Goal: Contribute content

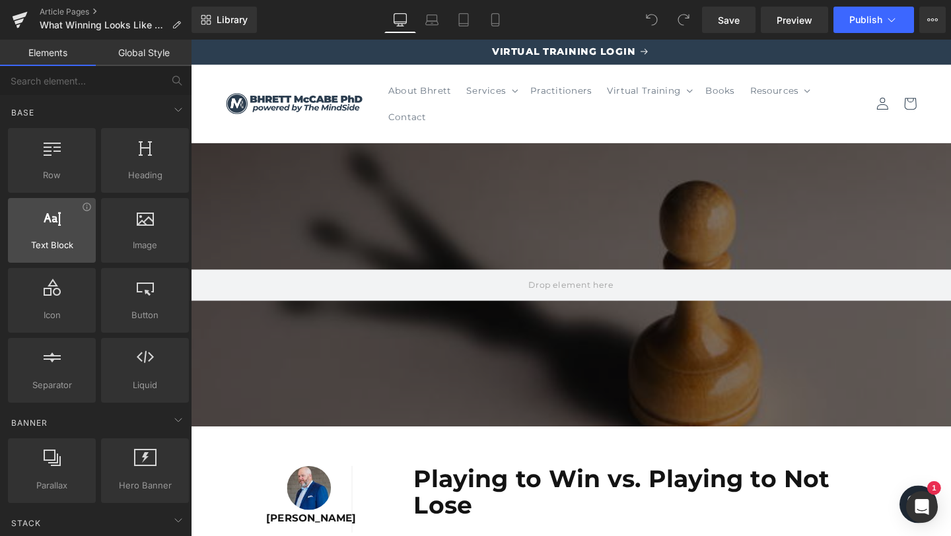
scroll to position [3, 0]
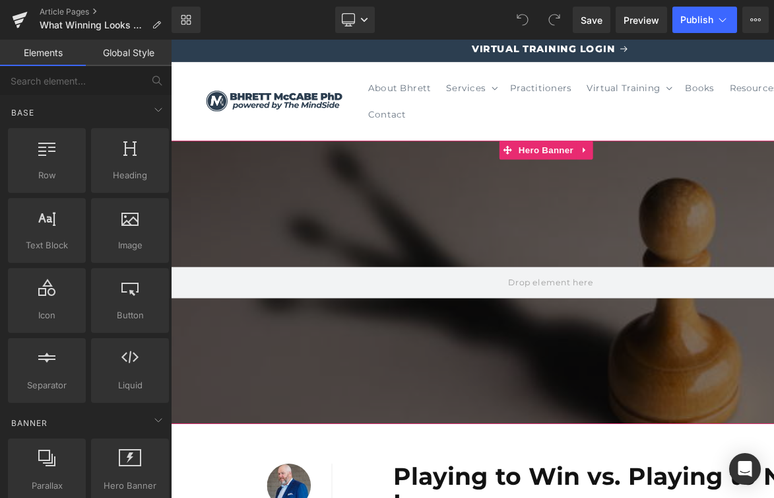
click at [283, 238] on div at bounding box center [570, 295] width 799 height 298
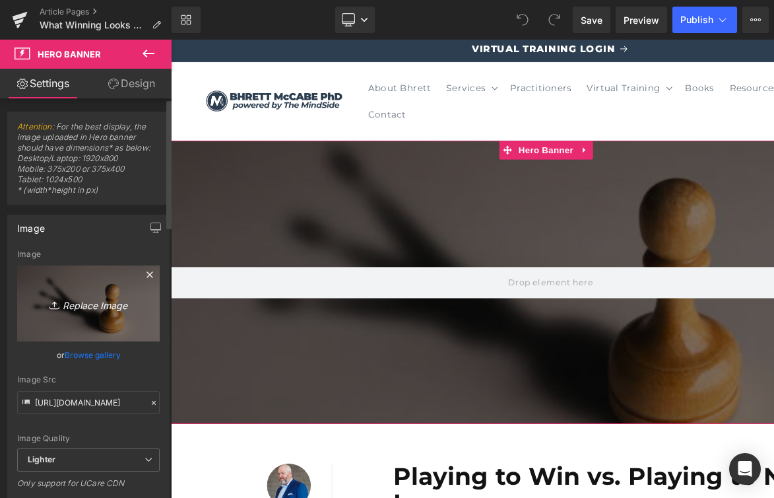
click at [91, 310] on icon "Replace Image" at bounding box center [89, 303] width 106 height 17
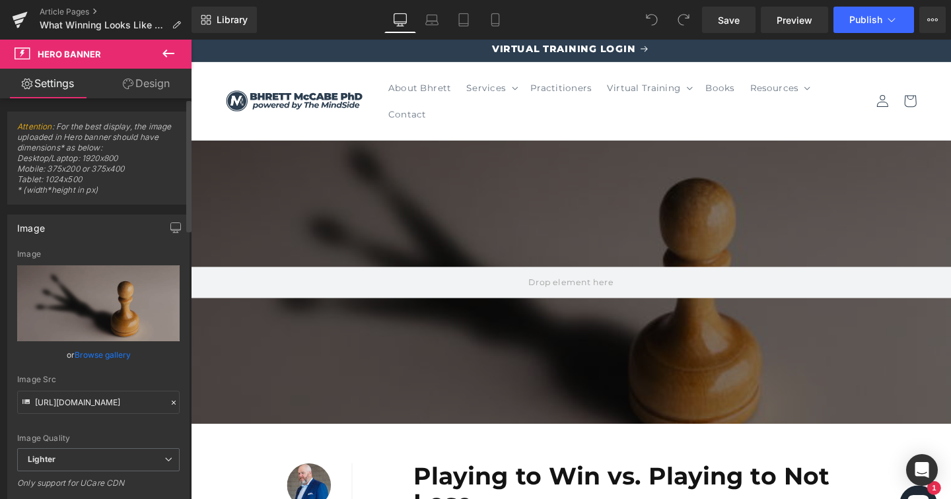
type input "C:\fakepath\m8VjhPL4.jpeg"
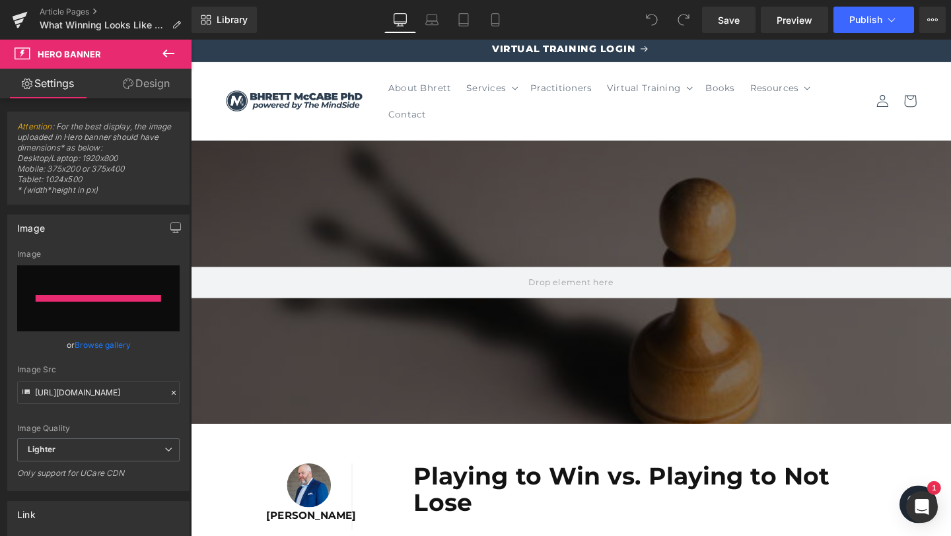
type input "[URL][DOMAIN_NAME]"
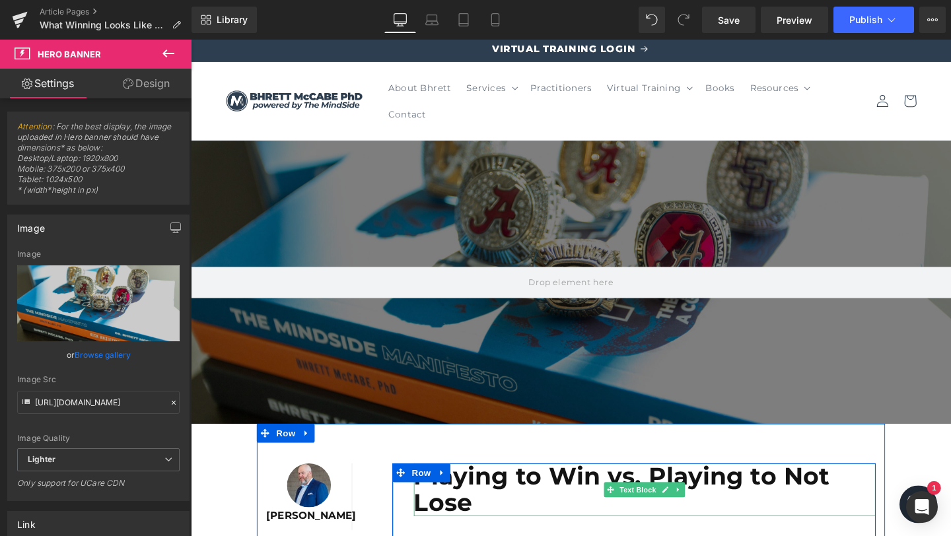
click at [548, 511] on b "Playing to Win vs. Playing to Not Lose" at bounding box center [644, 512] width 438 height 59
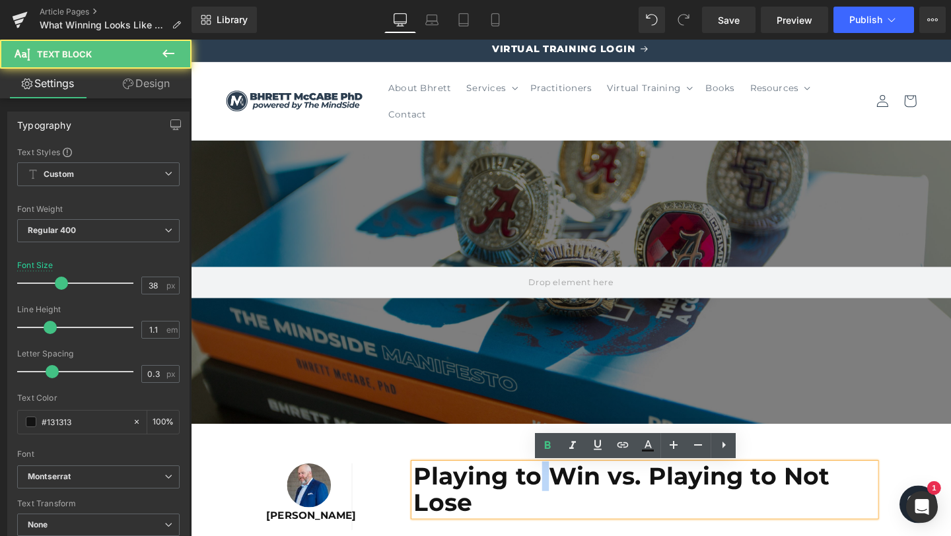
click at [548, 511] on b "Playing to Win vs. Playing to Not Lose" at bounding box center [644, 512] width 438 height 59
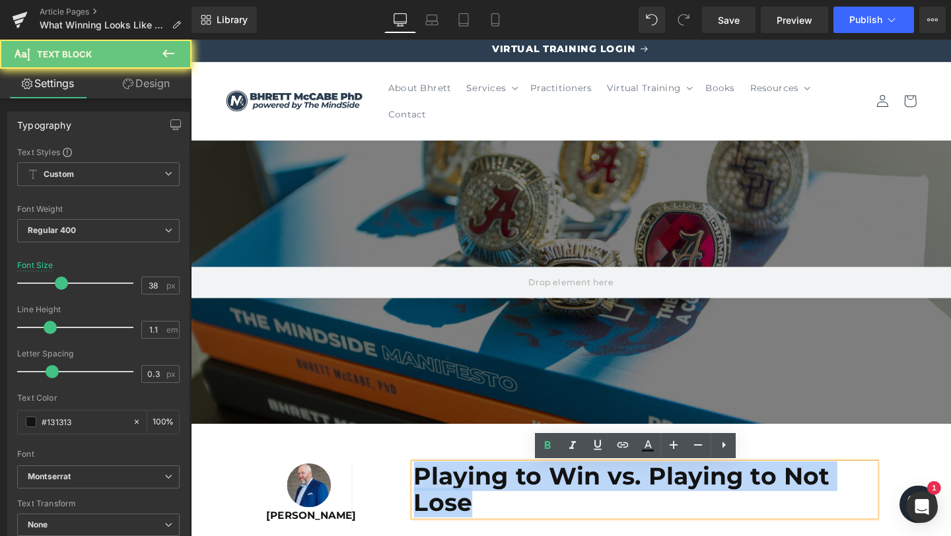
click at [548, 511] on b "Playing to Win vs. Playing to Not Lose" at bounding box center [644, 512] width 438 height 59
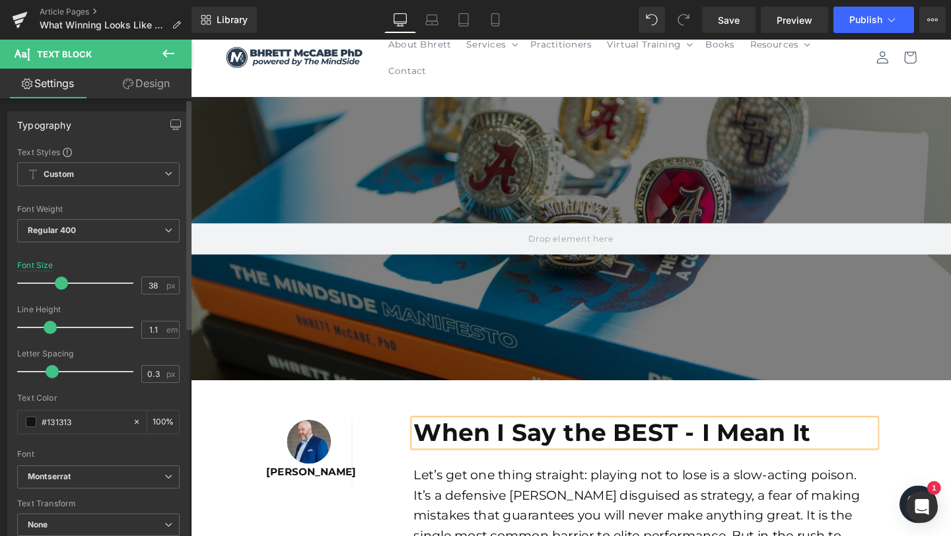
scroll to position [50, 0]
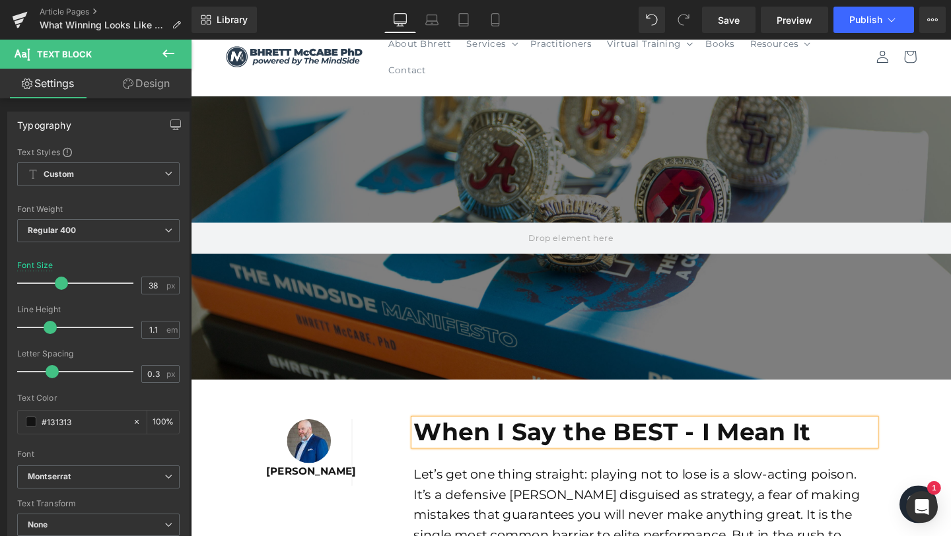
click at [487, 481] on div "Rendering Content" at bounding box center [475, 484] width 81 height 15
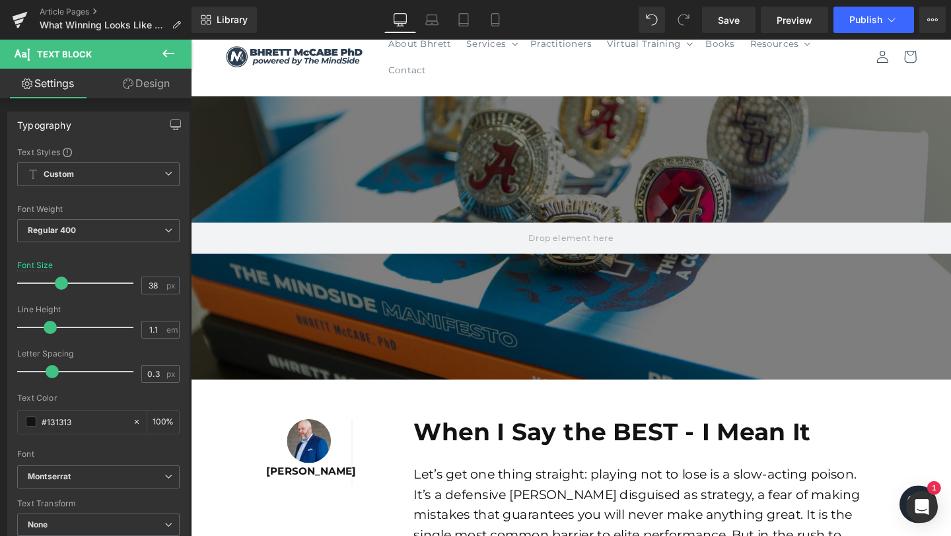
click at [487, 481] on div "Rendering Content" at bounding box center [475, 484] width 81 height 15
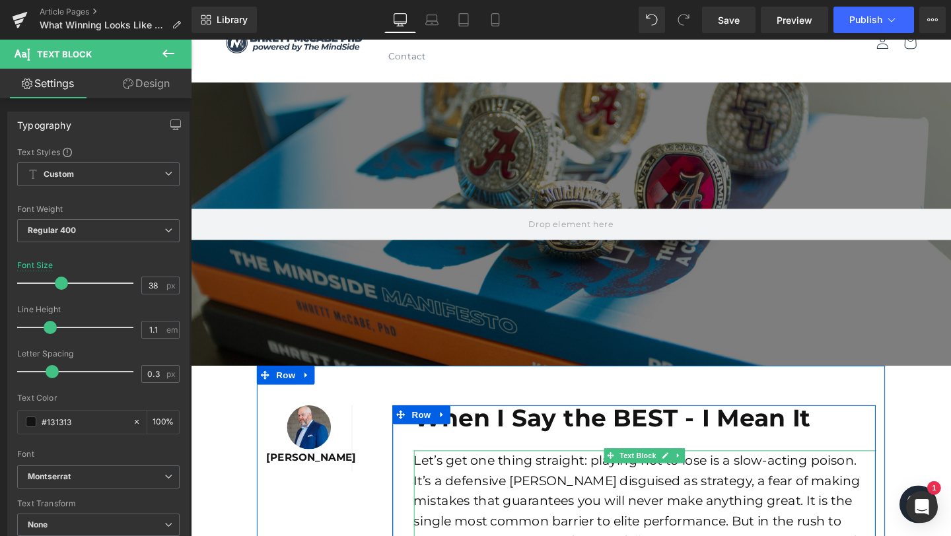
scroll to position [67, 0]
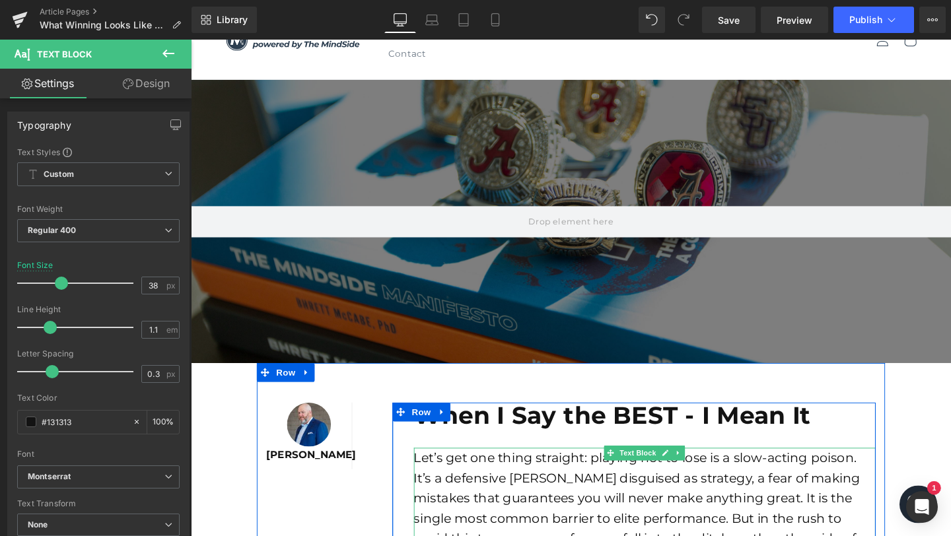
click at [457, 493] on font "Let’s get one thing straight: playing not to lose is a slow-acting poison. It’s…" at bounding box center [659, 542] width 469 height 143
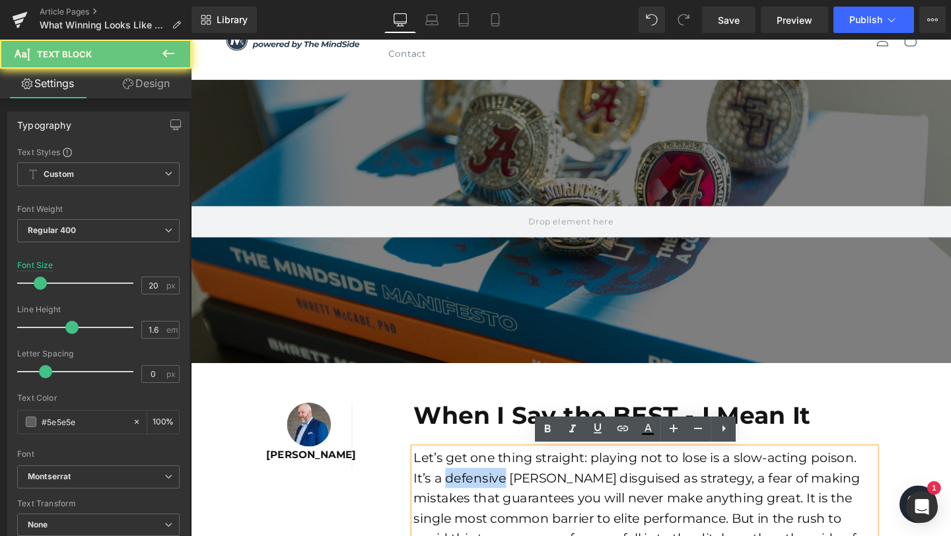
click at [457, 493] on font "Let’s get one thing straight: playing not to lose is a slow-acting poison. It’s…" at bounding box center [659, 542] width 469 height 143
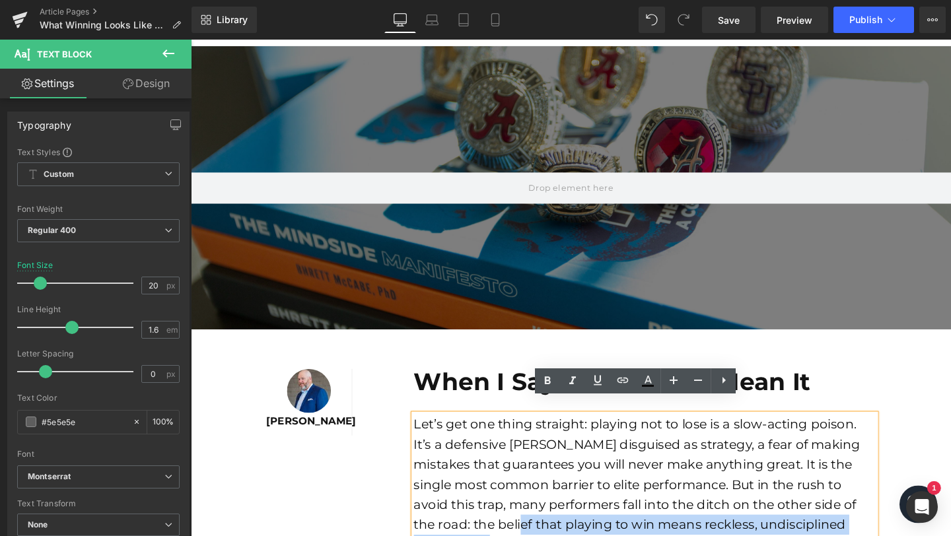
scroll to position [122, 0]
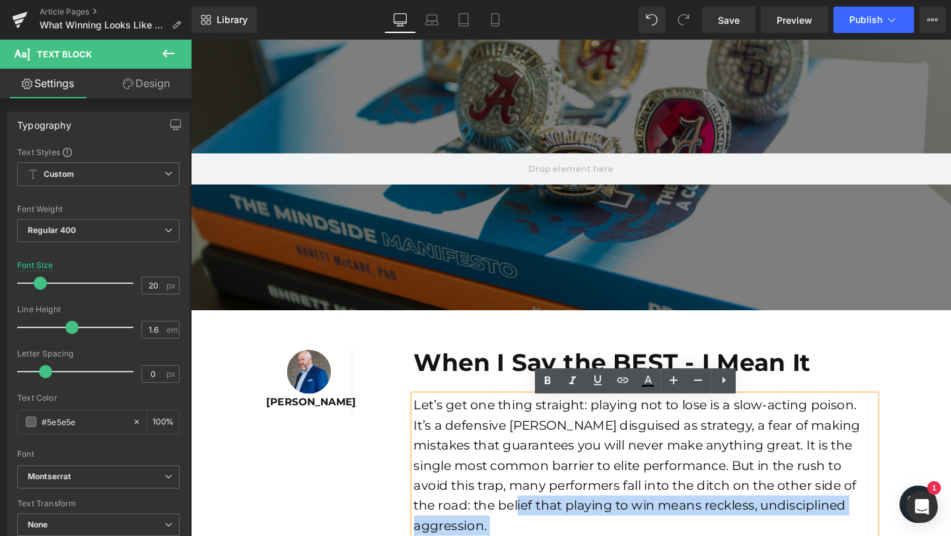
drag, startPoint x: 419, startPoint y: 479, endPoint x: 436, endPoint y: 468, distance: 21.1
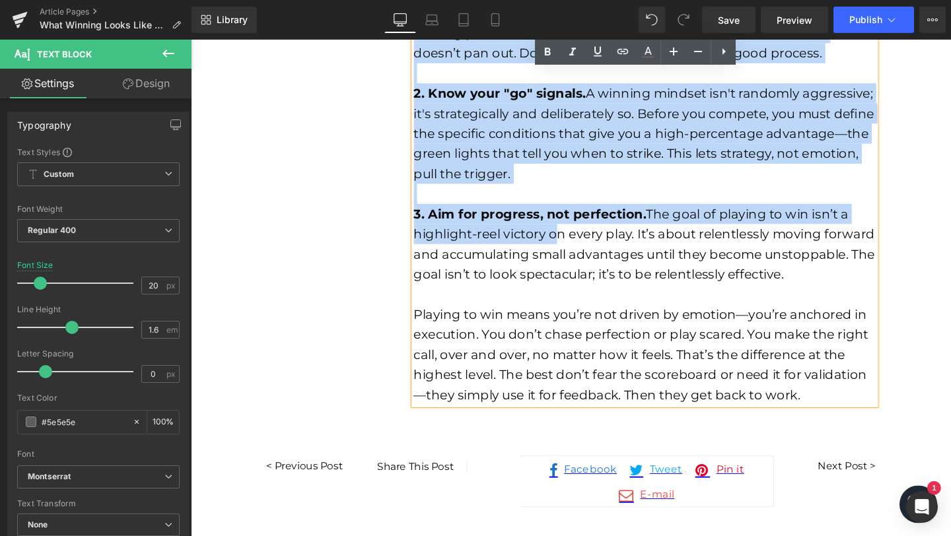
scroll to position [1120, 0]
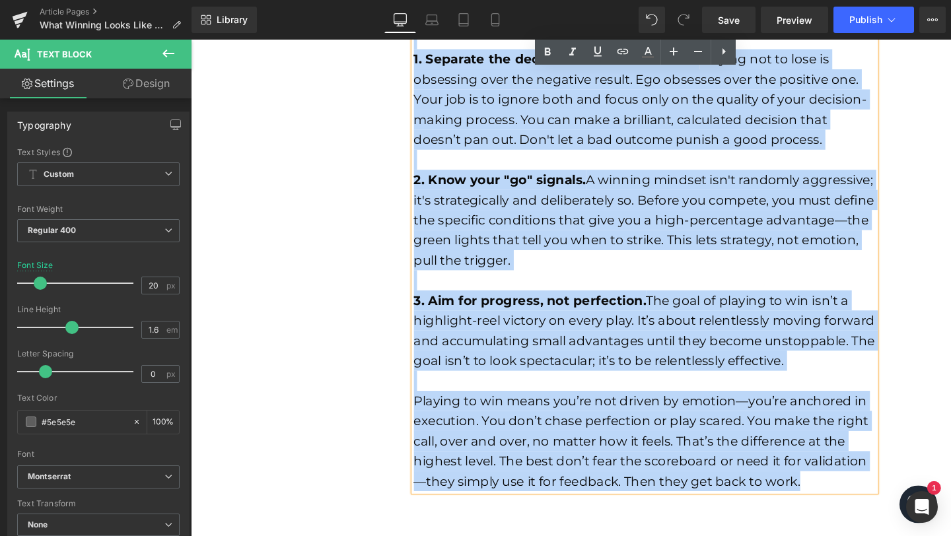
drag, startPoint x: 421, startPoint y: 423, endPoint x: 875, endPoint y: 490, distance: 459.8
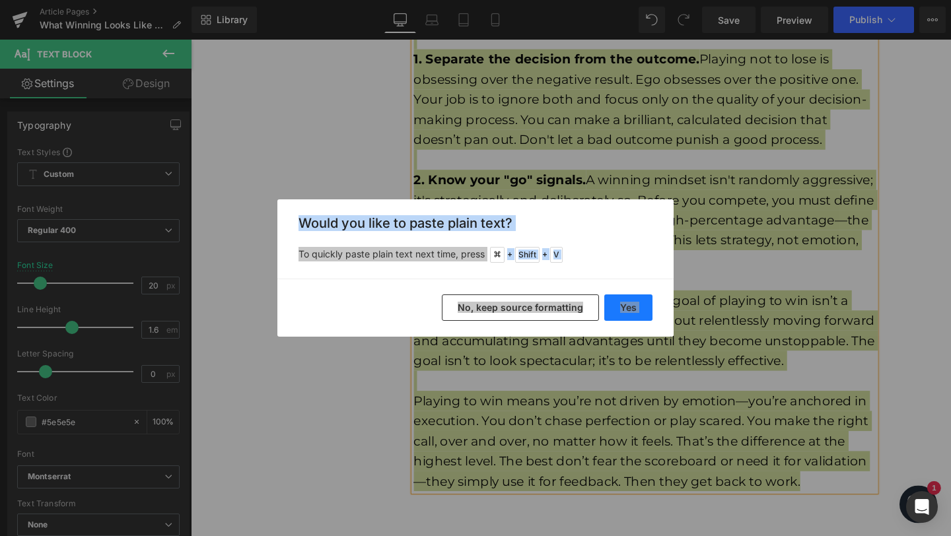
click at [630, 307] on button "Yes" at bounding box center [628, 307] width 48 height 26
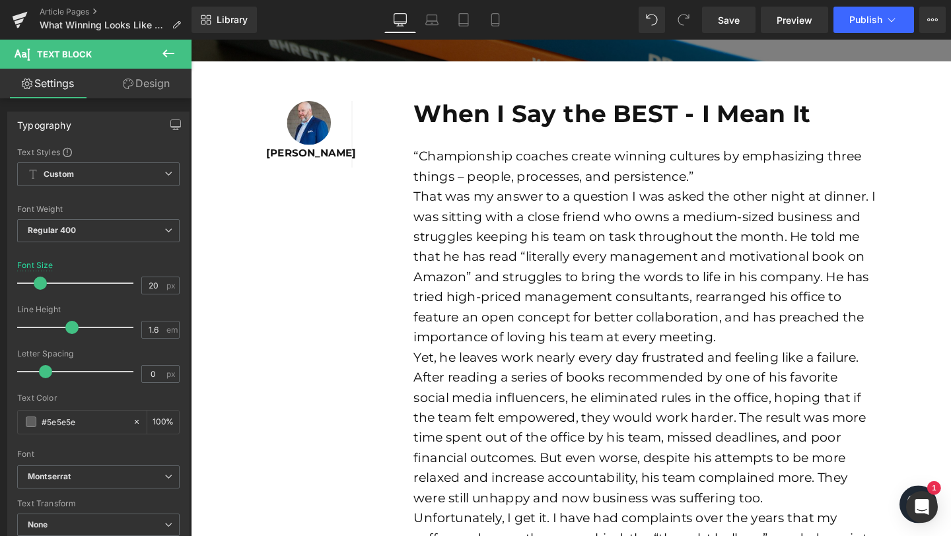
scroll to position [383, 0]
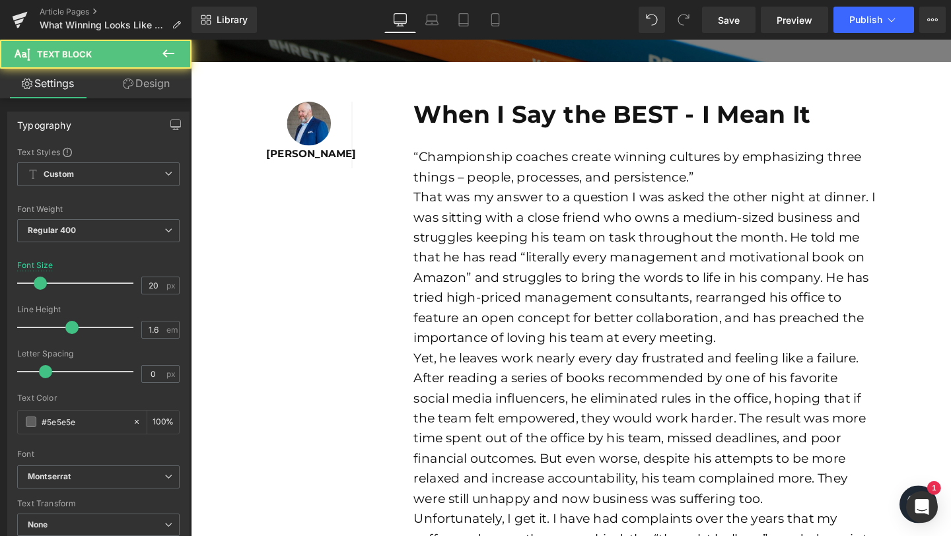
click at [749, 197] on font "That was my answer to a question I was asked the other night at dinner. I was s…" at bounding box center [667, 279] width 485 height 164
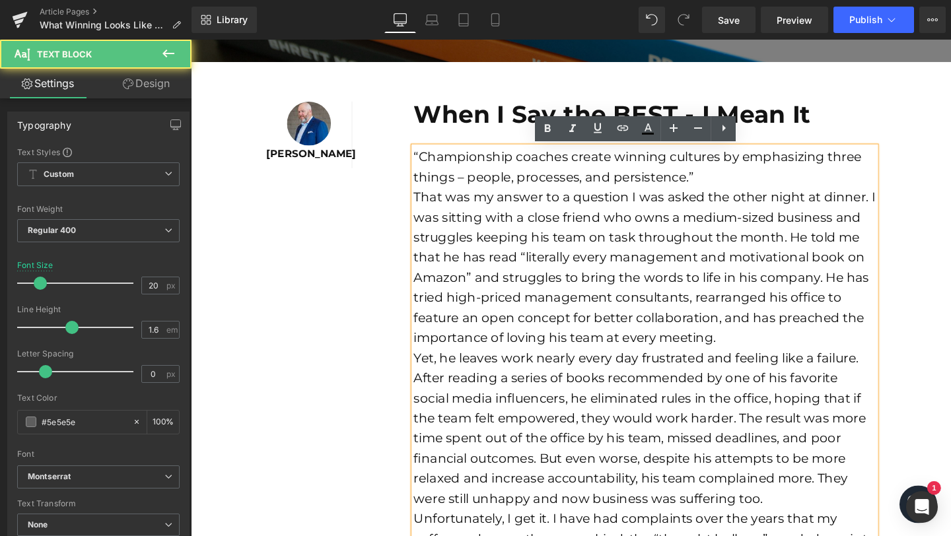
click at [748, 191] on div "“Championship coaches create winning cultures by emphasizing three things – peo…" at bounding box center [667, 173] width 485 height 42
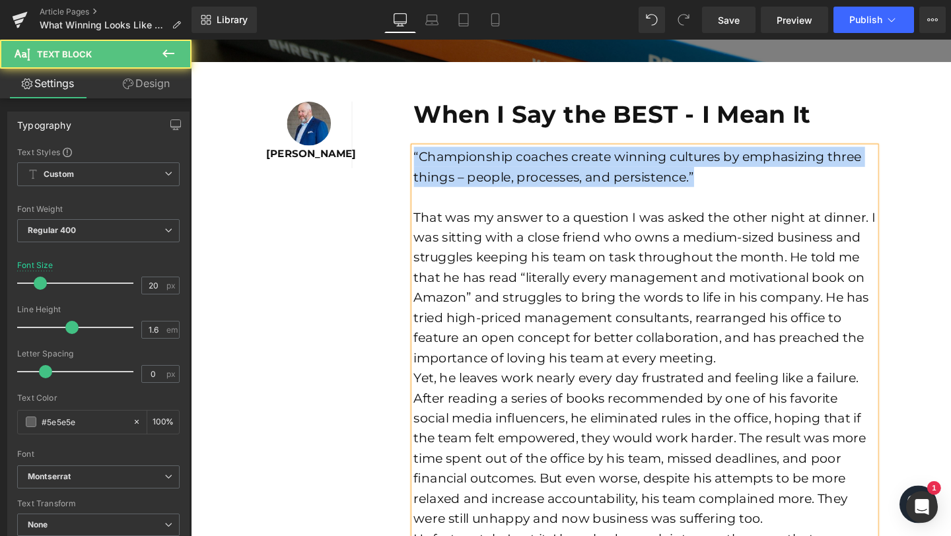
drag, startPoint x: 725, startPoint y: 183, endPoint x: 414, endPoint y: 167, distance: 311.3
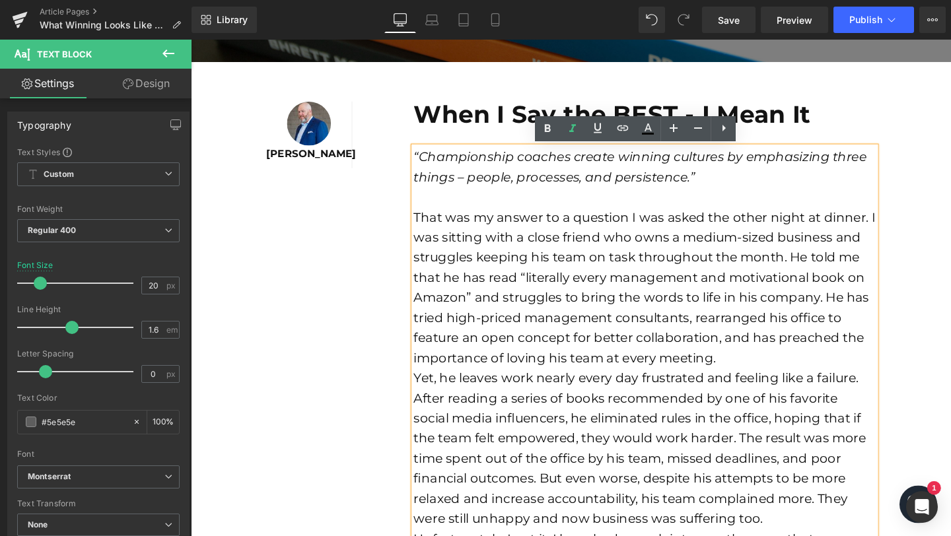
click at [563, 223] on font "That was my answer to a question I was asked the other night at dinner. I was s…" at bounding box center [667, 301] width 485 height 164
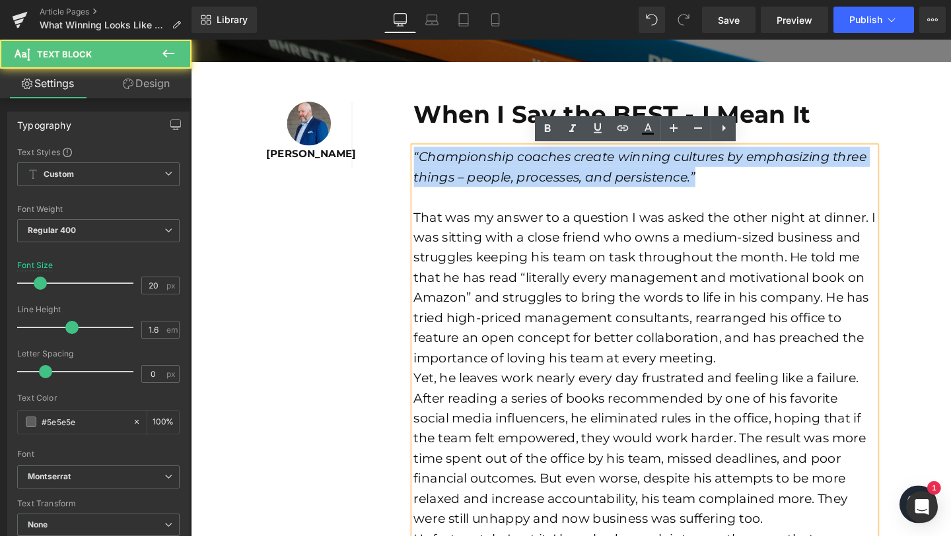
drag, startPoint x: 591, startPoint y: 190, endPoint x: 390, endPoint y: 157, distance: 204.0
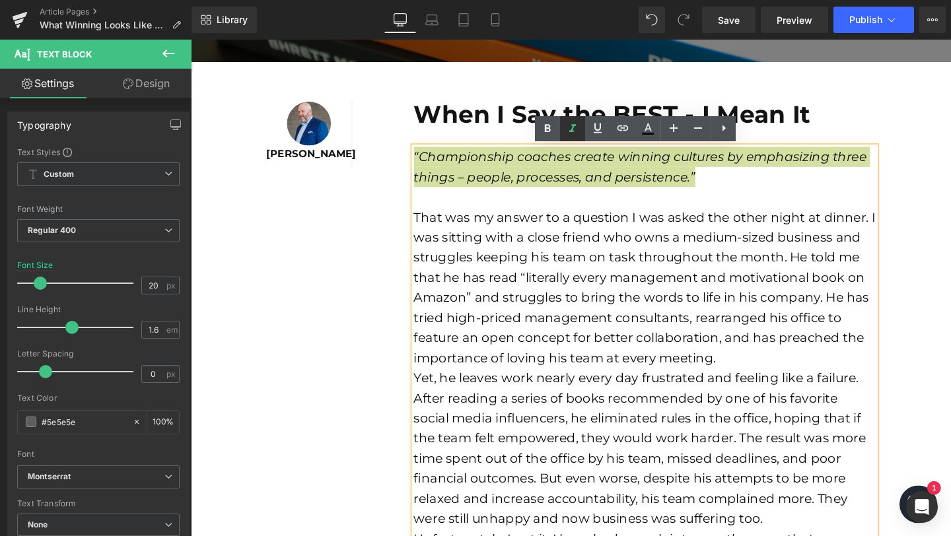
click at [575, 123] on icon at bounding box center [572, 129] width 16 height 16
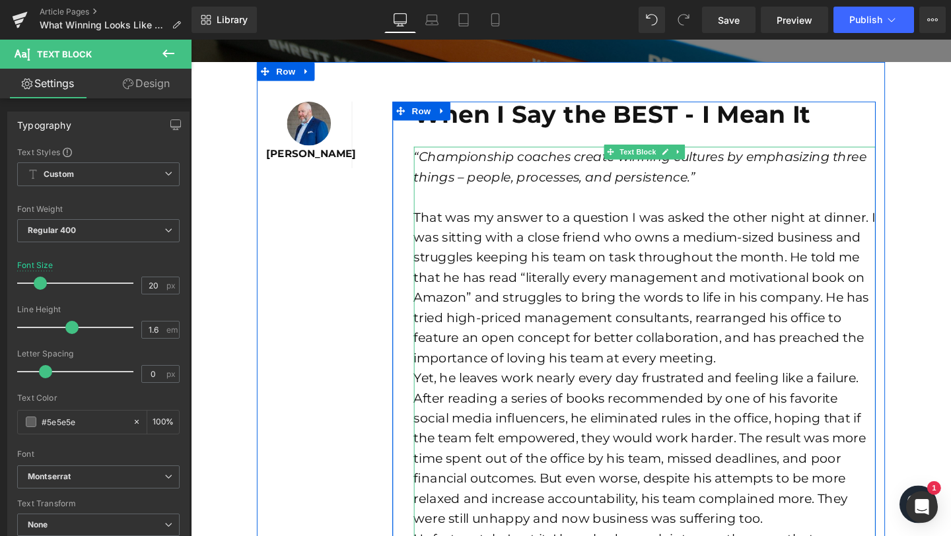
click at [542, 294] on font "That was my answer to a question I was asked the other night at dinner. I was s…" at bounding box center [667, 301] width 485 height 164
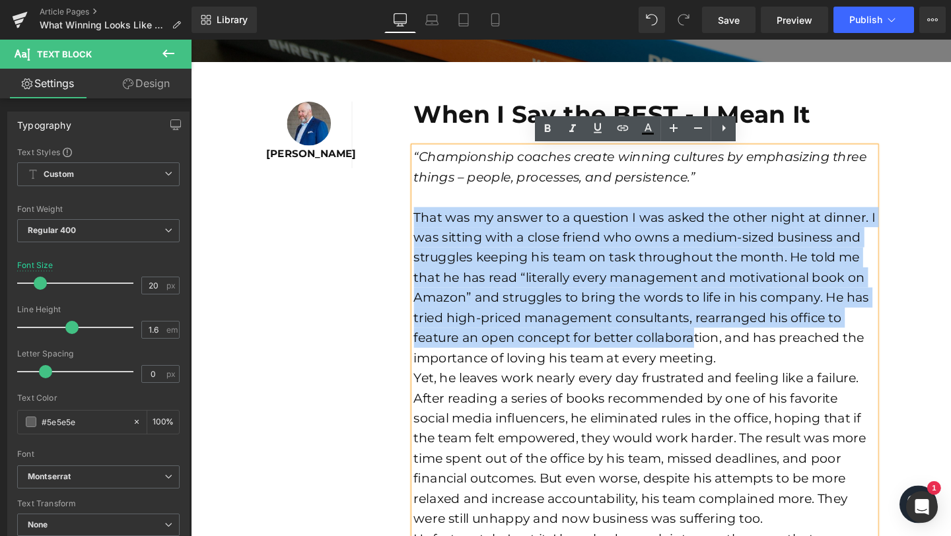
drag, startPoint x: 420, startPoint y: 222, endPoint x: 710, endPoint y: 350, distance: 316.6
click at [710, 351] on font "That was my answer to a question I was asked the other night at dinner. I was s…" at bounding box center [667, 301] width 485 height 164
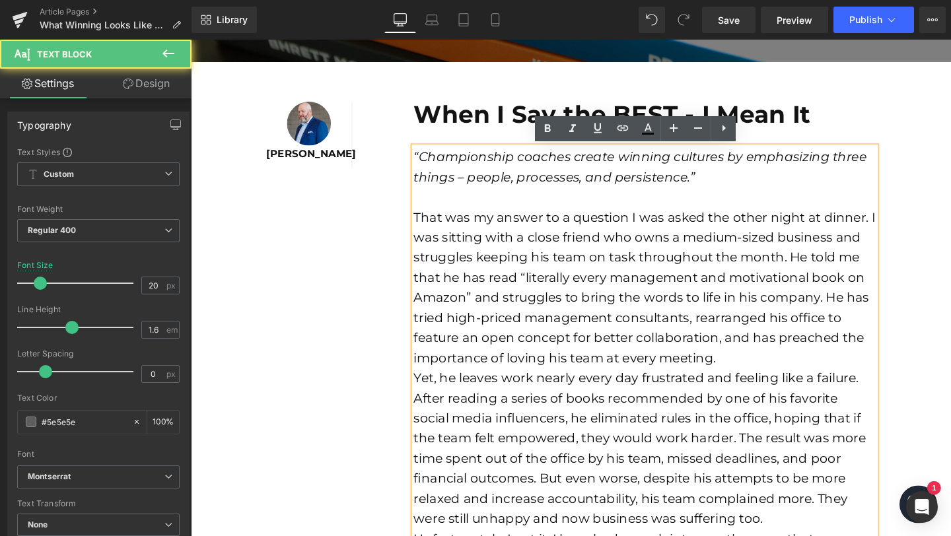
click at [782, 370] on div "That was my answer to a question I was asked the other night at dinner. I was s…" at bounding box center [667, 300] width 485 height 169
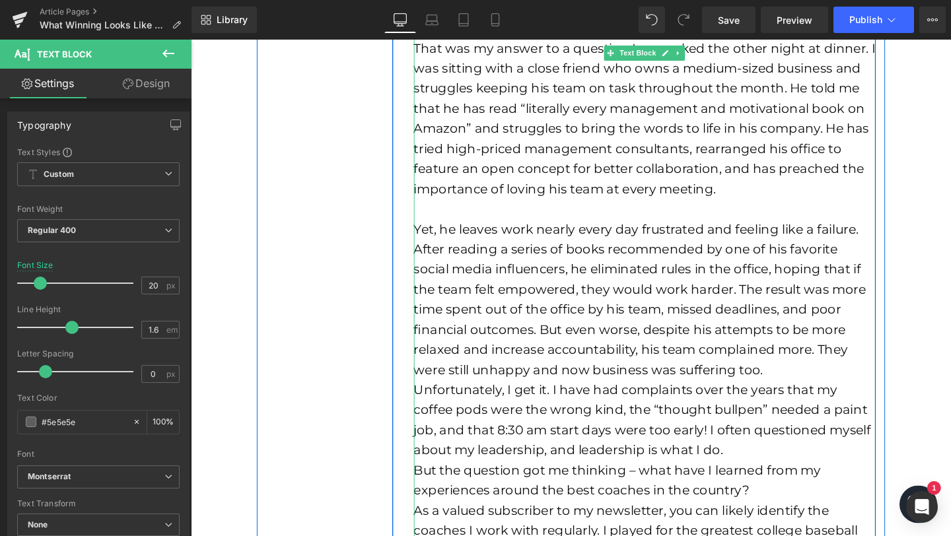
scroll to position [562, 0]
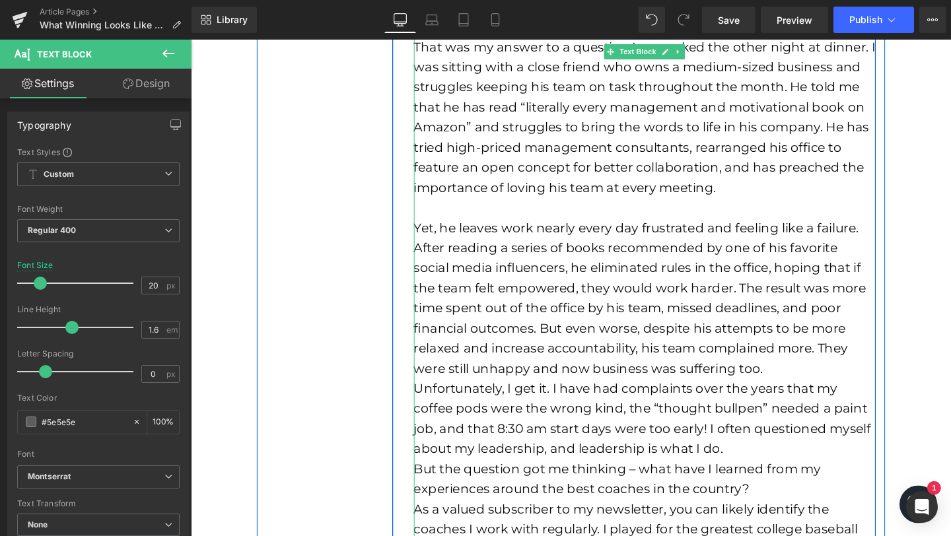
click at [767, 386] on div "Yet, he leaves work nearly every day frustrated and feeling like a failure. Aft…" at bounding box center [667, 311] width 485 height 169
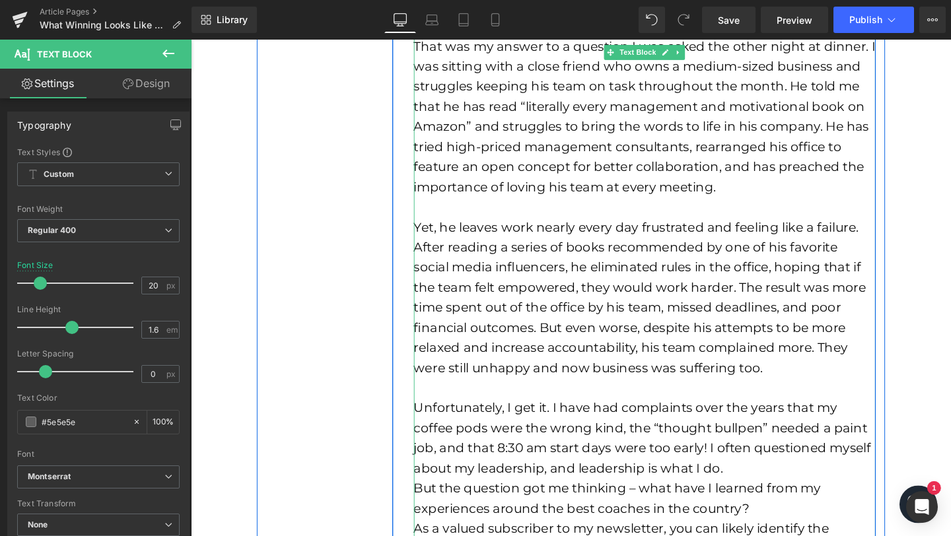
scroll to position [564, 0]
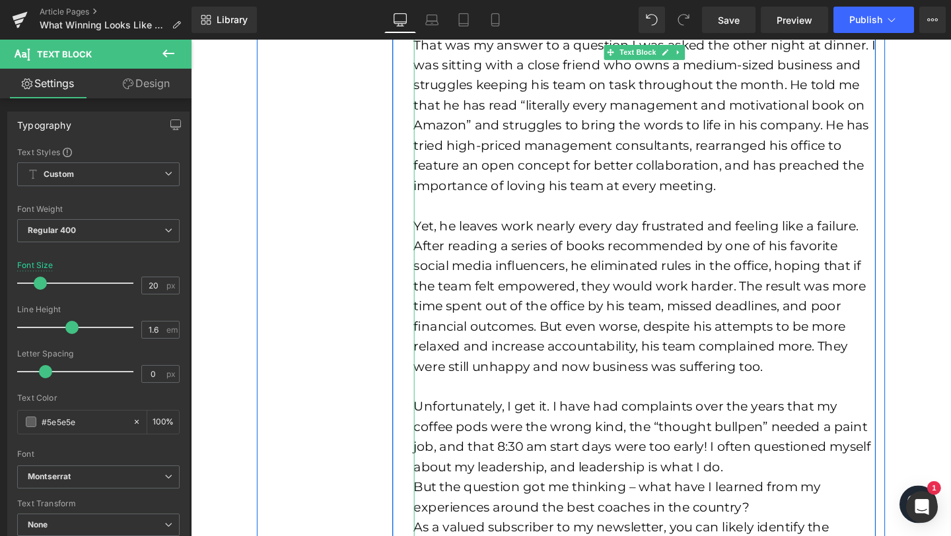
click at [783, 492] on div "Unfortunately, I get it. I have had complaints over the years that my coffee po…" at bounding box center [667, 457] width 485 height 85
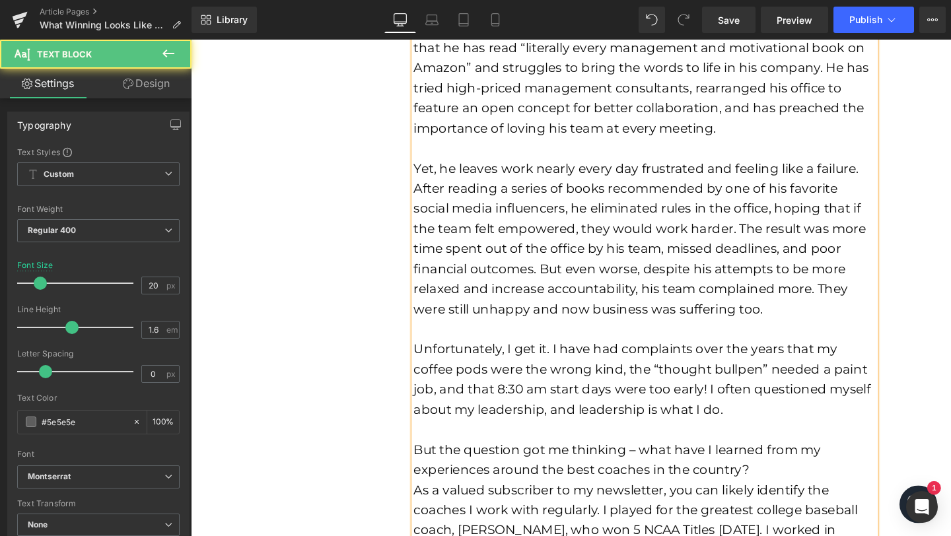
scroll to position [957, 0]
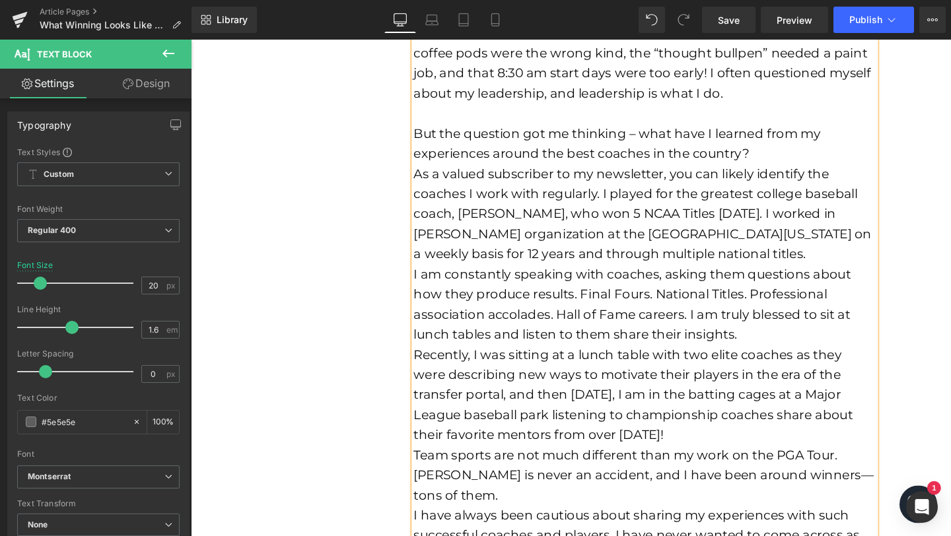
click at [783, 161] on div "But the question got me thinking – what have I learned from my experiences arou…" at bounding box center [667, 148] width 485 height 42
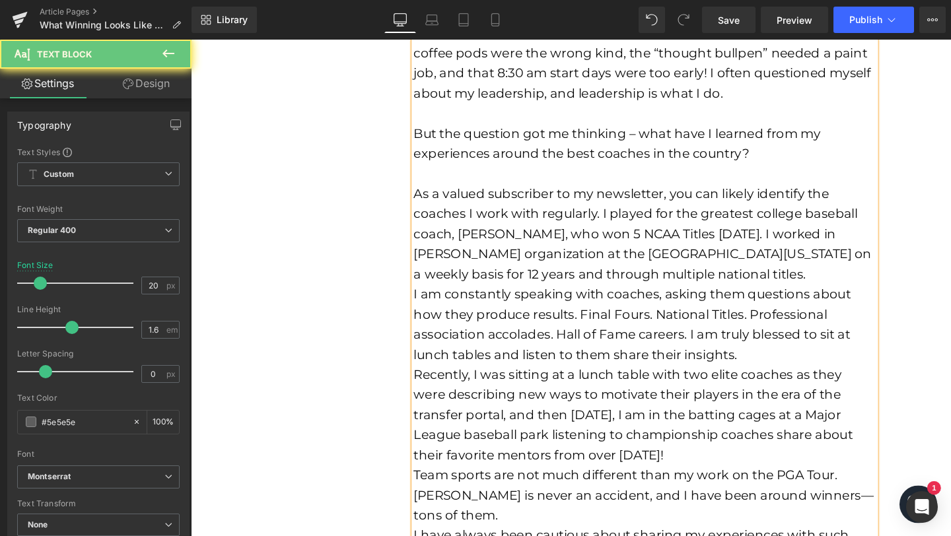
click at [745, 298] on div "I am constantly speaking with coaches, asking them questions about how they pro…" at bounding box center [667, 338] width 485 height 85
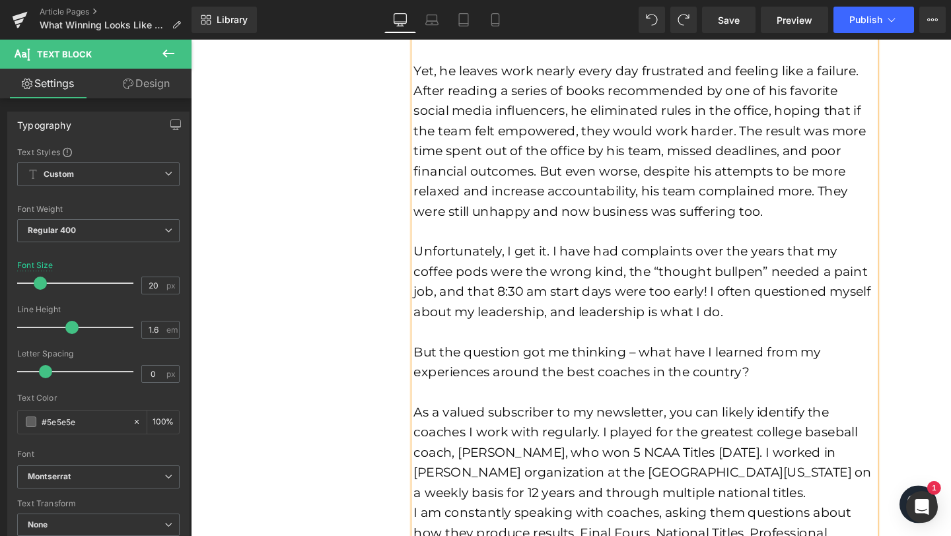
scroll to position [881, 0]
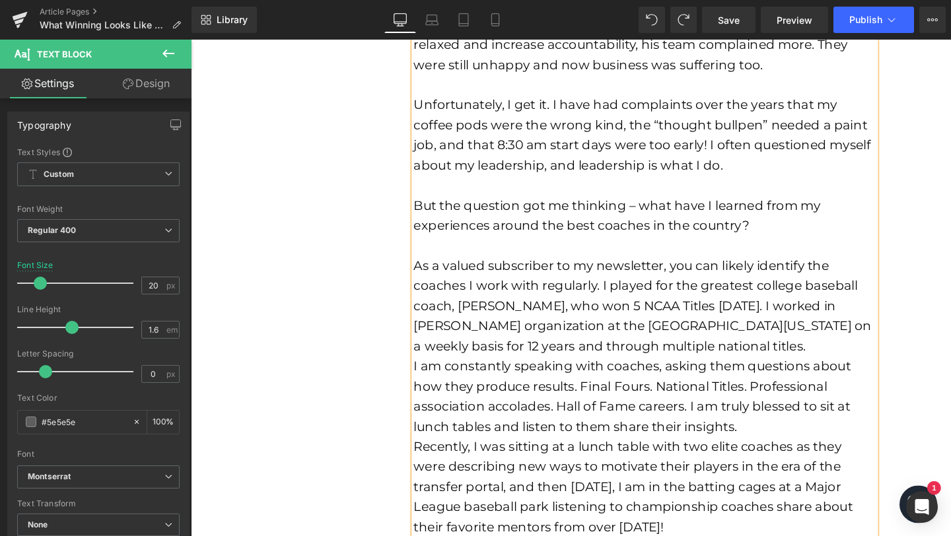
click at [733, 366] on div "As a valued subscriber to my newsletter, you can likely identify the coaches I …" at bounding box center [667, 320] width 485 height 106
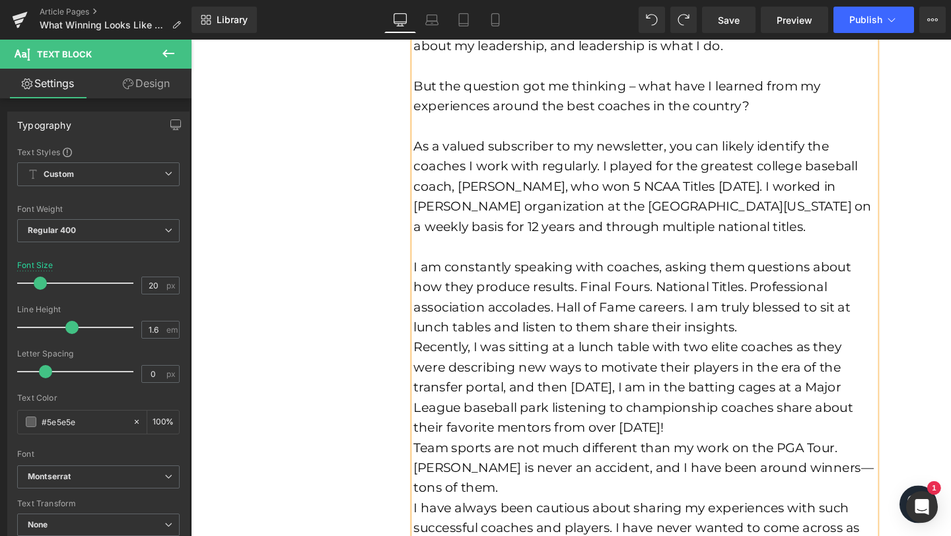
scroll to position [1019, 0]
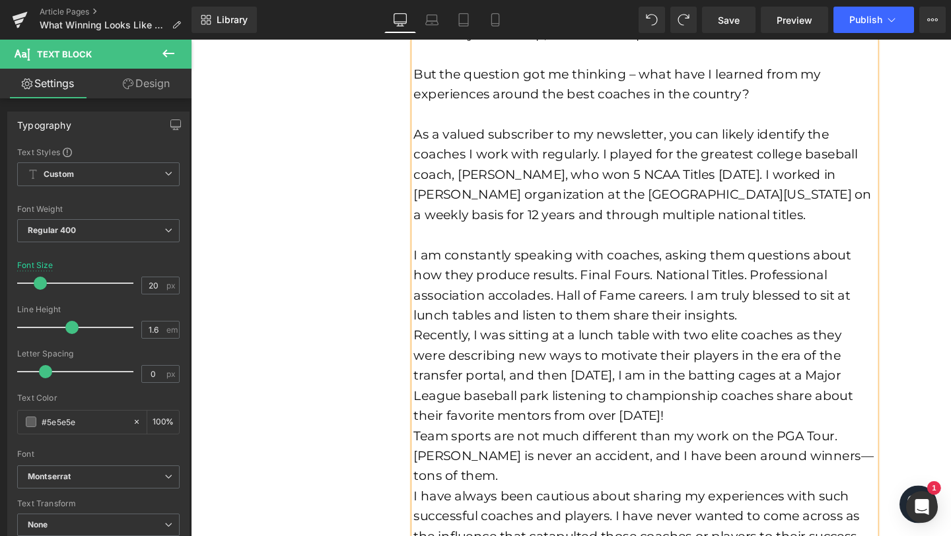
click at [791, 333] on div "I am constantly speaking with coaches, asking them questions about how they pro…" at bounding box center [667, 297] width 485 height 85
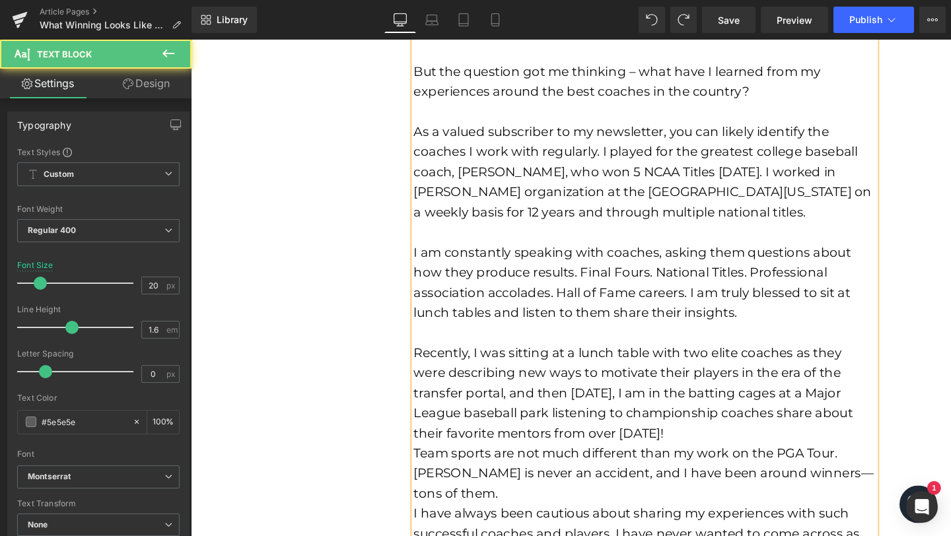
scroll to position [1022, 0]
click at [741, 453] on font "Recently, I was sitting at a lunch table with two elite coaches as they were de…" at bounding box center [655, 411] width 461 height 100
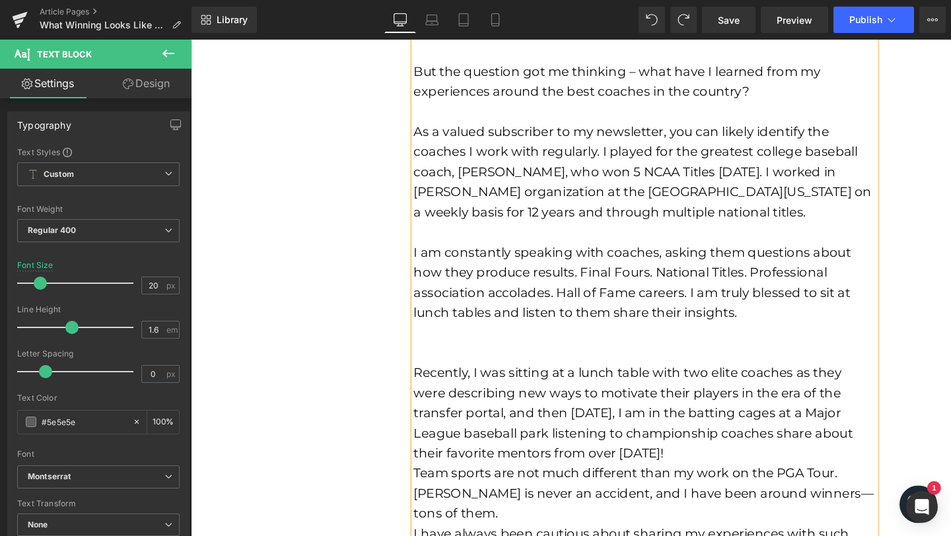
click at [623, 372] on div at bounding box center [667, 368] width 485 height 21
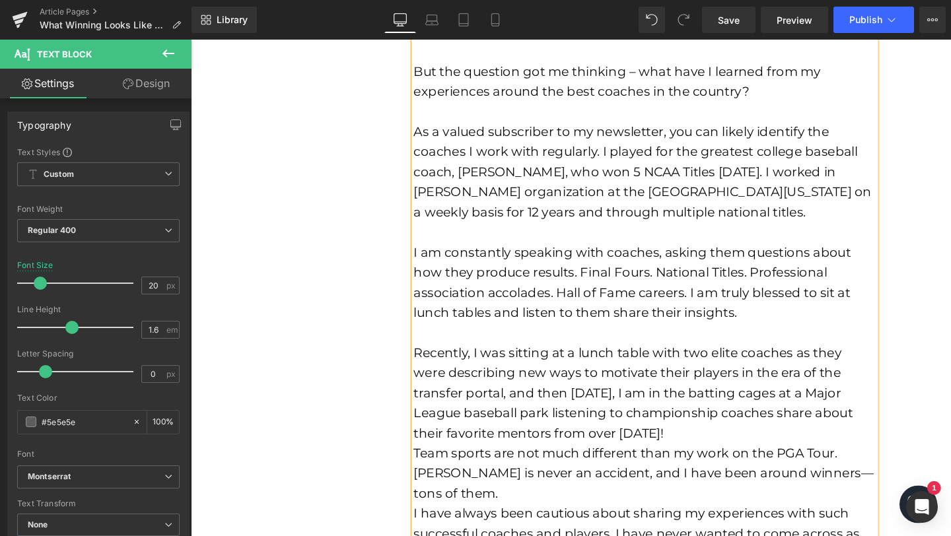
click at [740, 449] on div "Recently, I was sitting at a lunch table with two elite coaches as they were de…" at bounding box center [667, 411] width 485 height 106
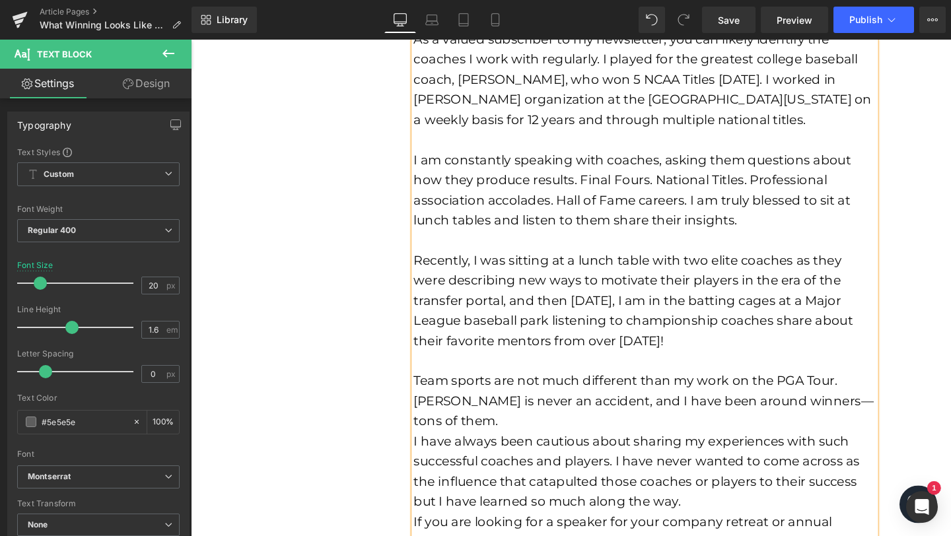
scroll to position [1137, 0]
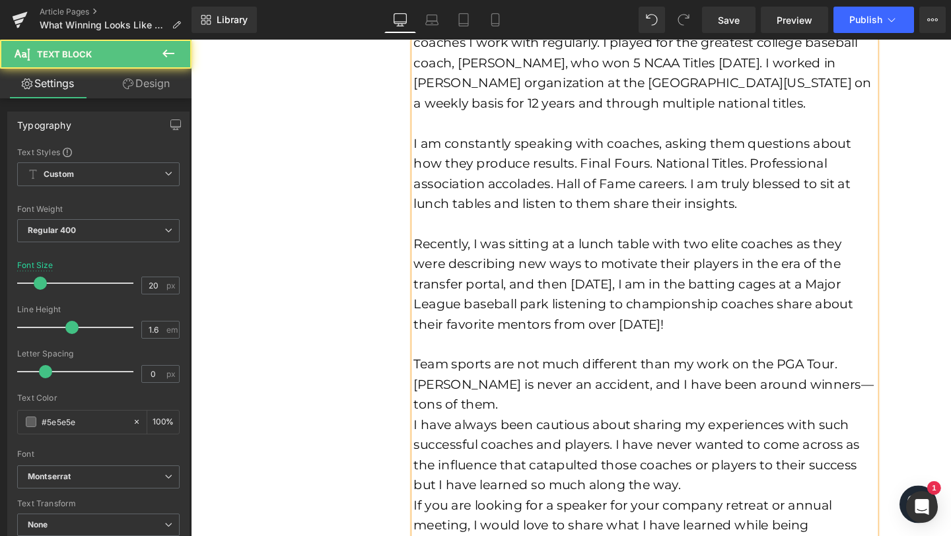
click at [522, 429] on div "Team sports are not much different than my work on the PGA Tour. [PERSON_NAME] …" at bounding box center [667, 401] width 485 height 63
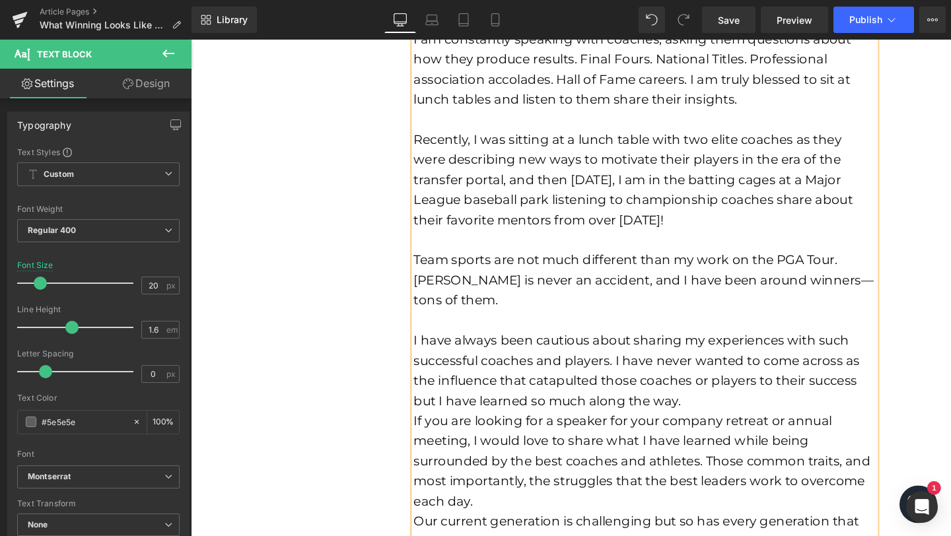
click at [750, 417] on div "I have always been cautious about sharing my experiences with such successful c…" at bounding box center [667, 387] width 485 height 85
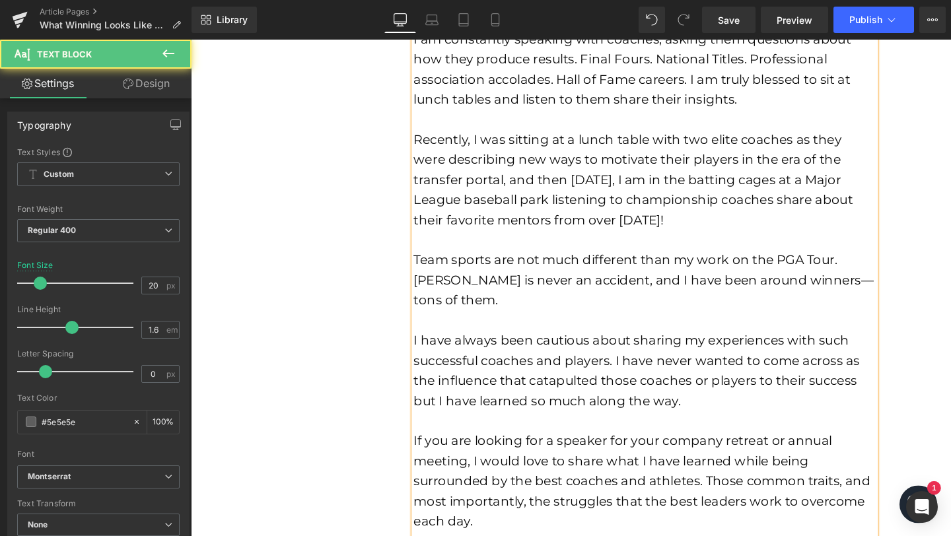
scroll to position [1357, 0]
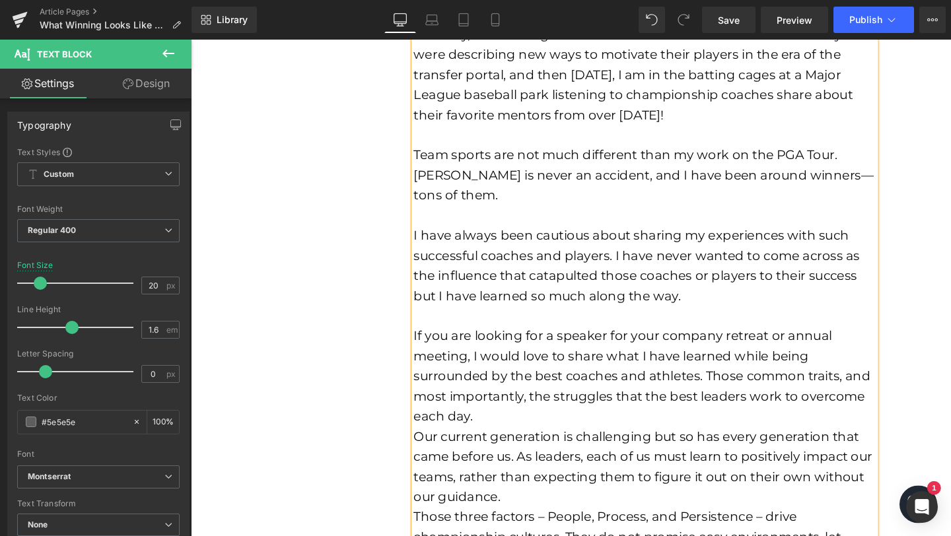
click at [547, 436] on div "If you are looking for a speaker for your company retreat or annual meeting, I …" at bounding box center [667, 394] width 485 height 106
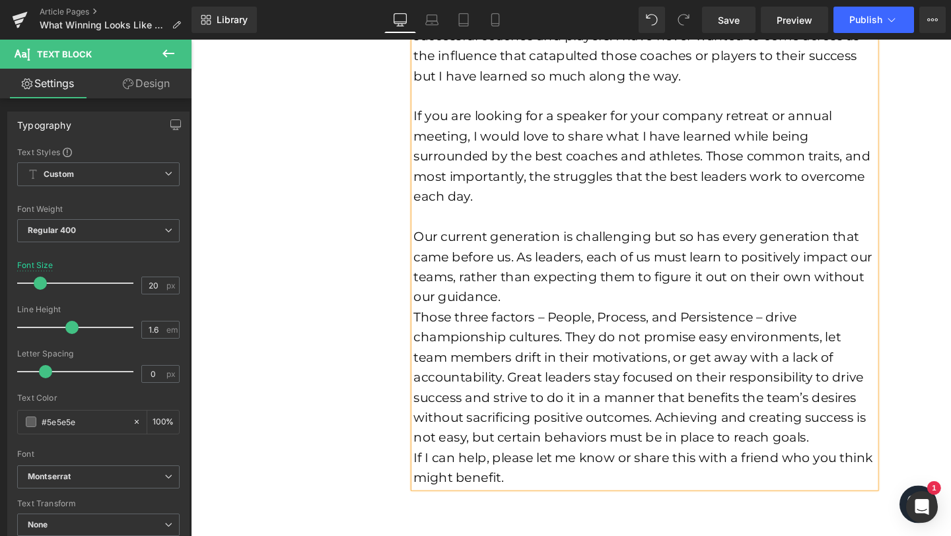
scroll to position [1592, 0]
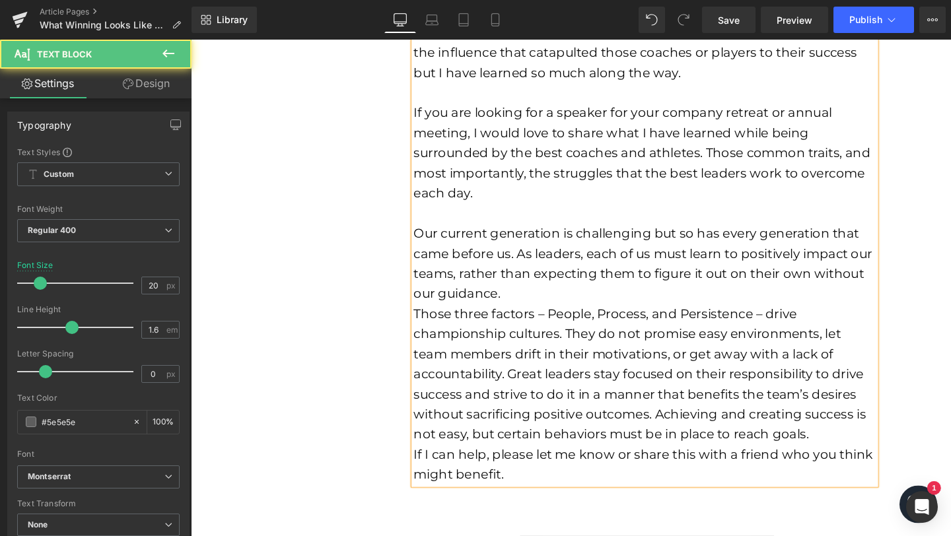
click at [556, 312] on div "Our current generation is challenging but so has every generation that came bef…" at bounding box center [667, 274] width 485 height 85
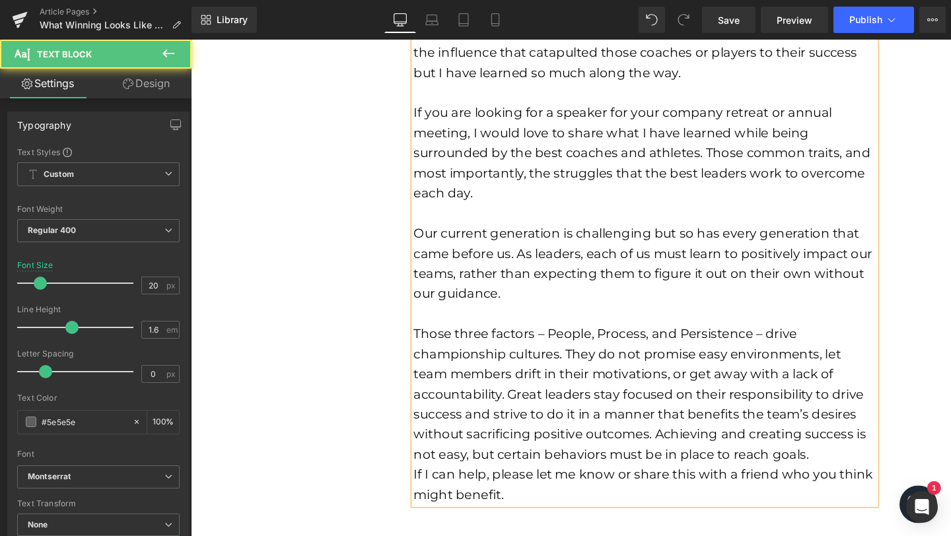
click at [862, 482] on div "Those three factors – People, Process, and Persistence – drive championship cul…" at bounding box center [667, 412] width 485 height 148
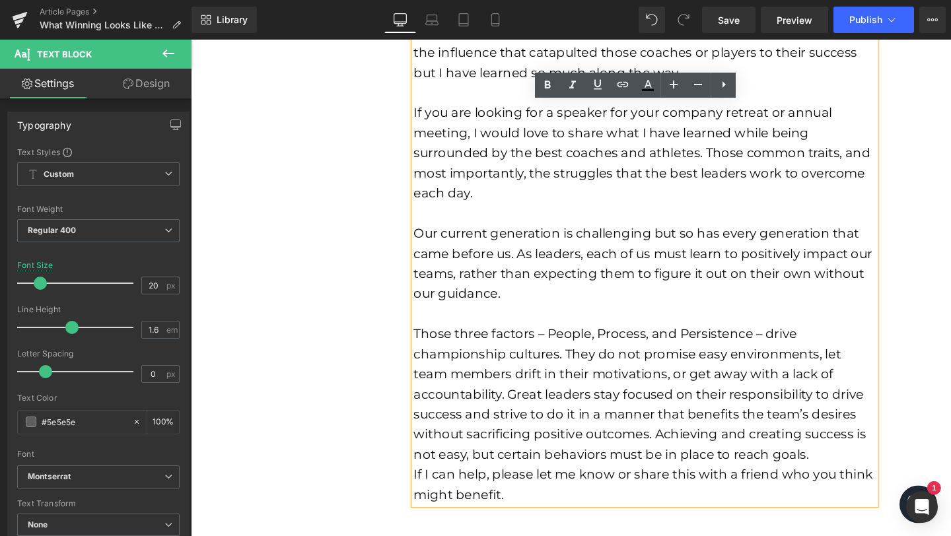
click at [873, 476] on div "Those three factors – People, Process, and Persistence – drive championship cul…" at bounding box center [667, 412] width 485 height 148
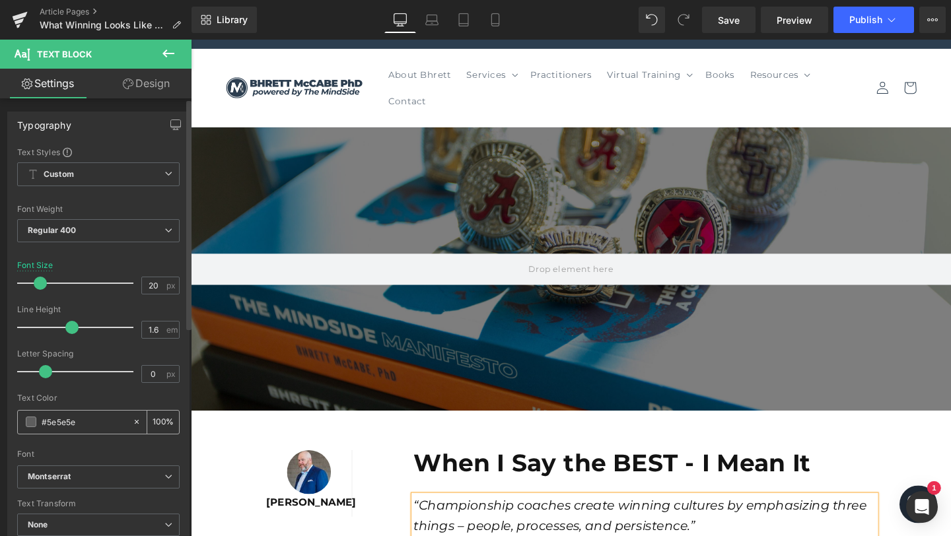
scroll to position [0, 0]
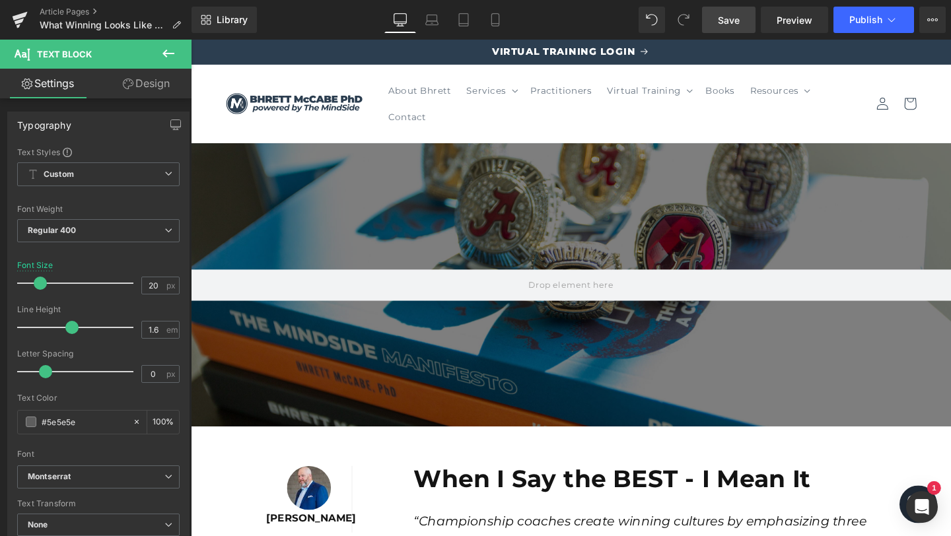
click at [731, 19] on span "Save" at bounding box center [729, 20] width 22 height 14
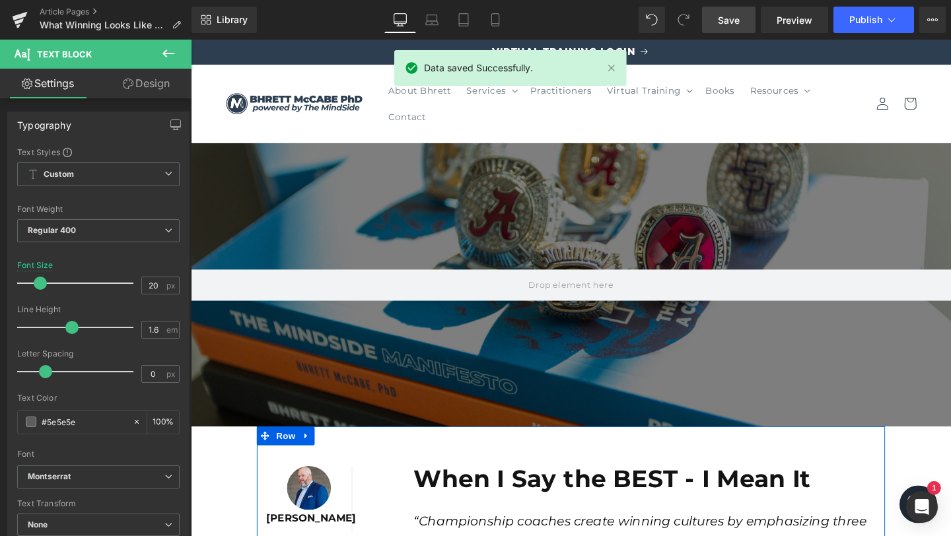
click at [577, 494] on b "When I Say the BEST - I Mean It" at bounding box center [633, 501] width 417 height 31
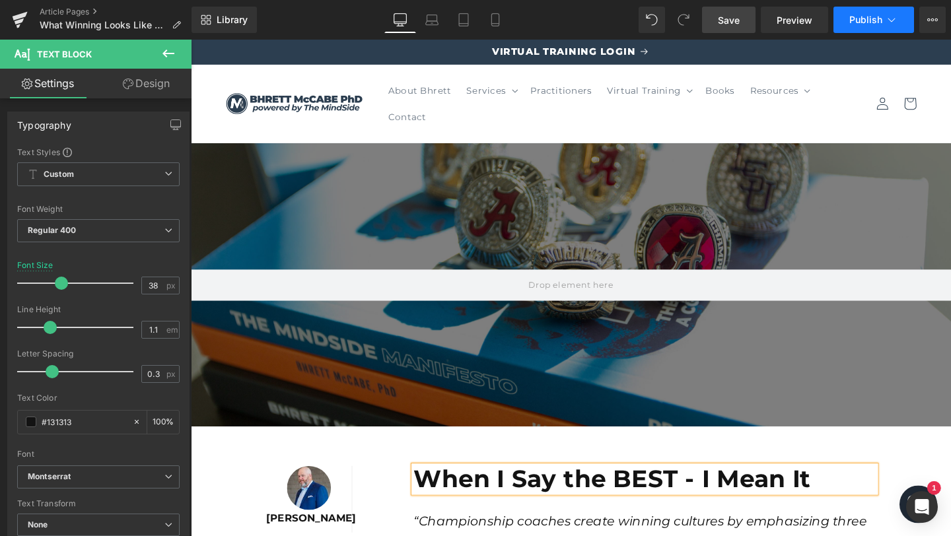
click at [891, 18] on icon at bounding box center [891, 19] width 13 height 13
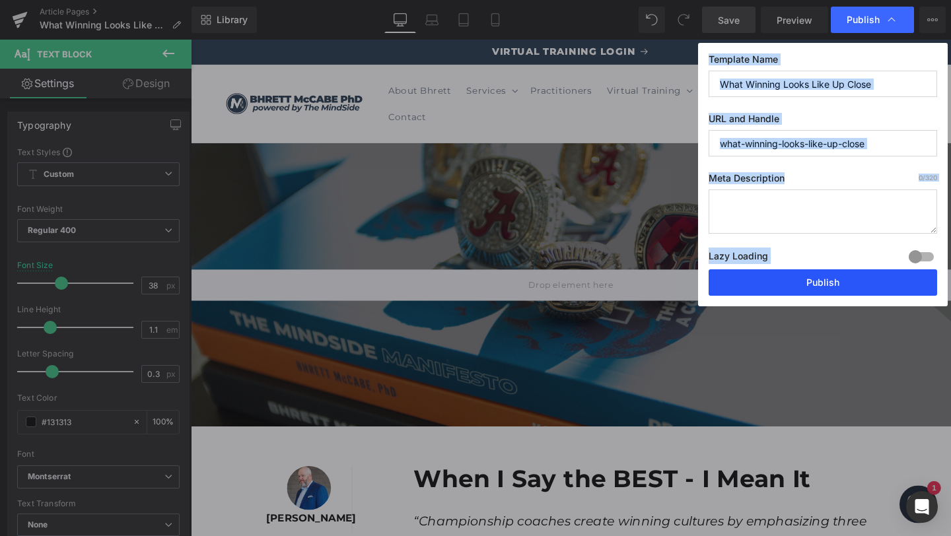
click at [823, 295] on button "Publish" at bounding box center [822, 282] width 228 height 26
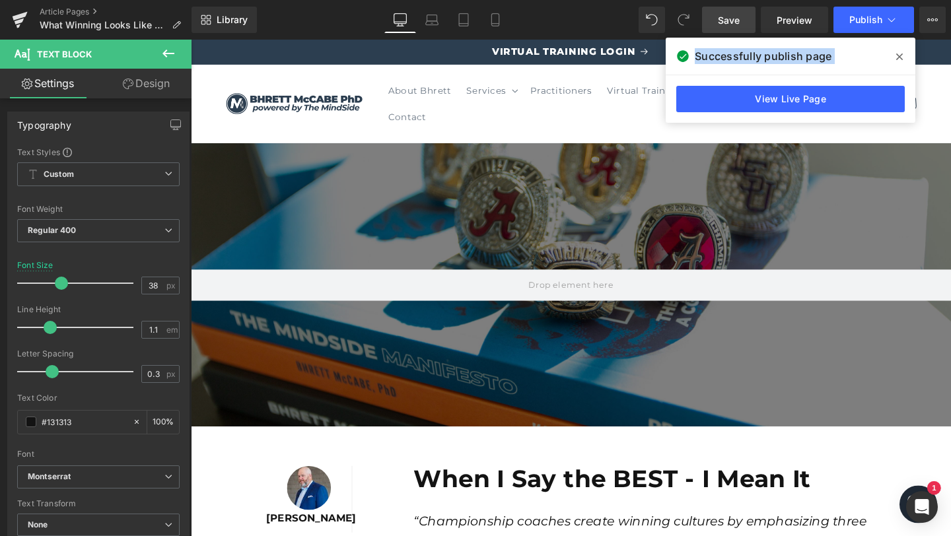
click at [898, 54] on icon at bounding box center [899, 56] width 7 height 11
